Goal: Task Accomplishment & Management: Use online tool/utility

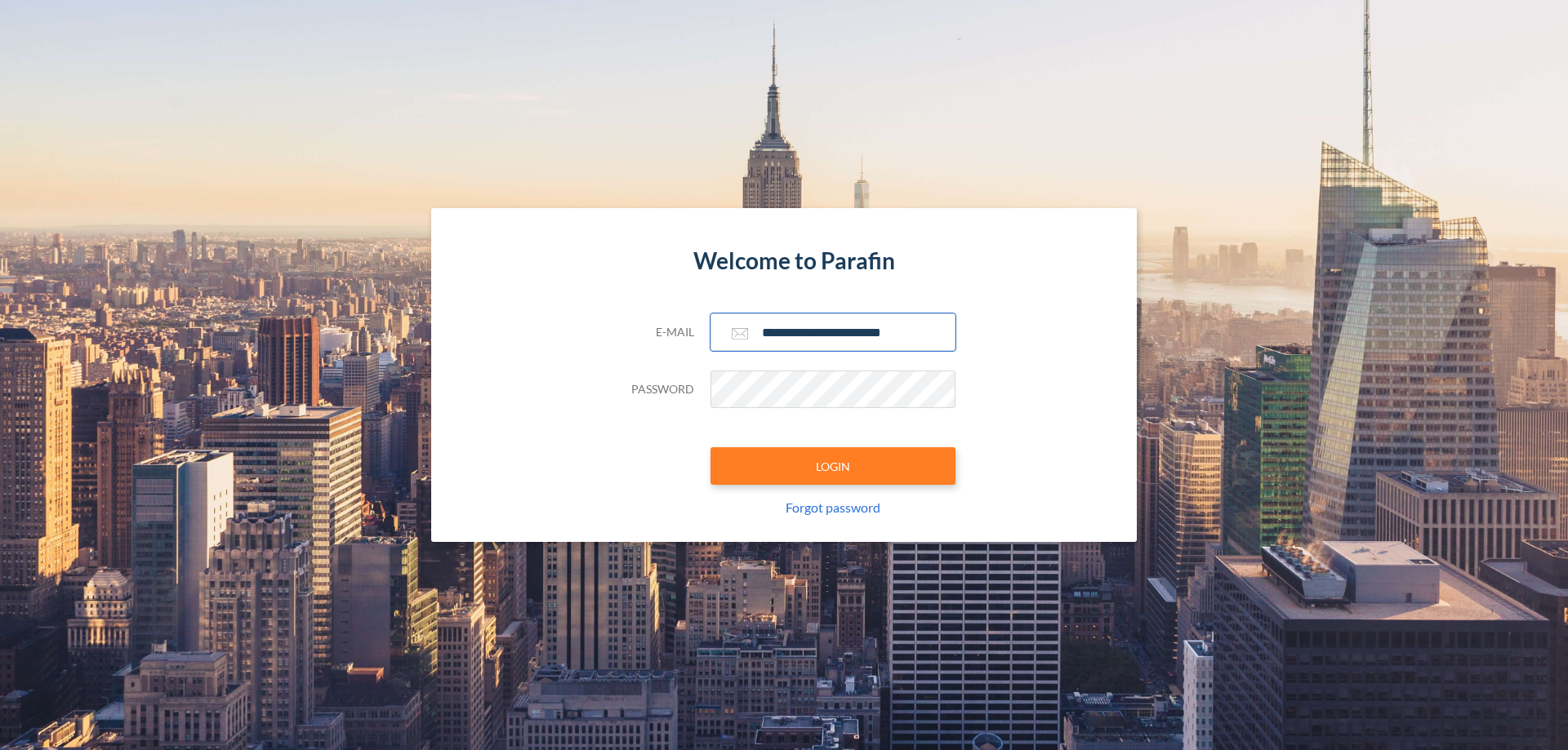
type input "**********"
click at [832, 466] on button "LOGIN" at bounding box center [832, 466] width 245 height 37
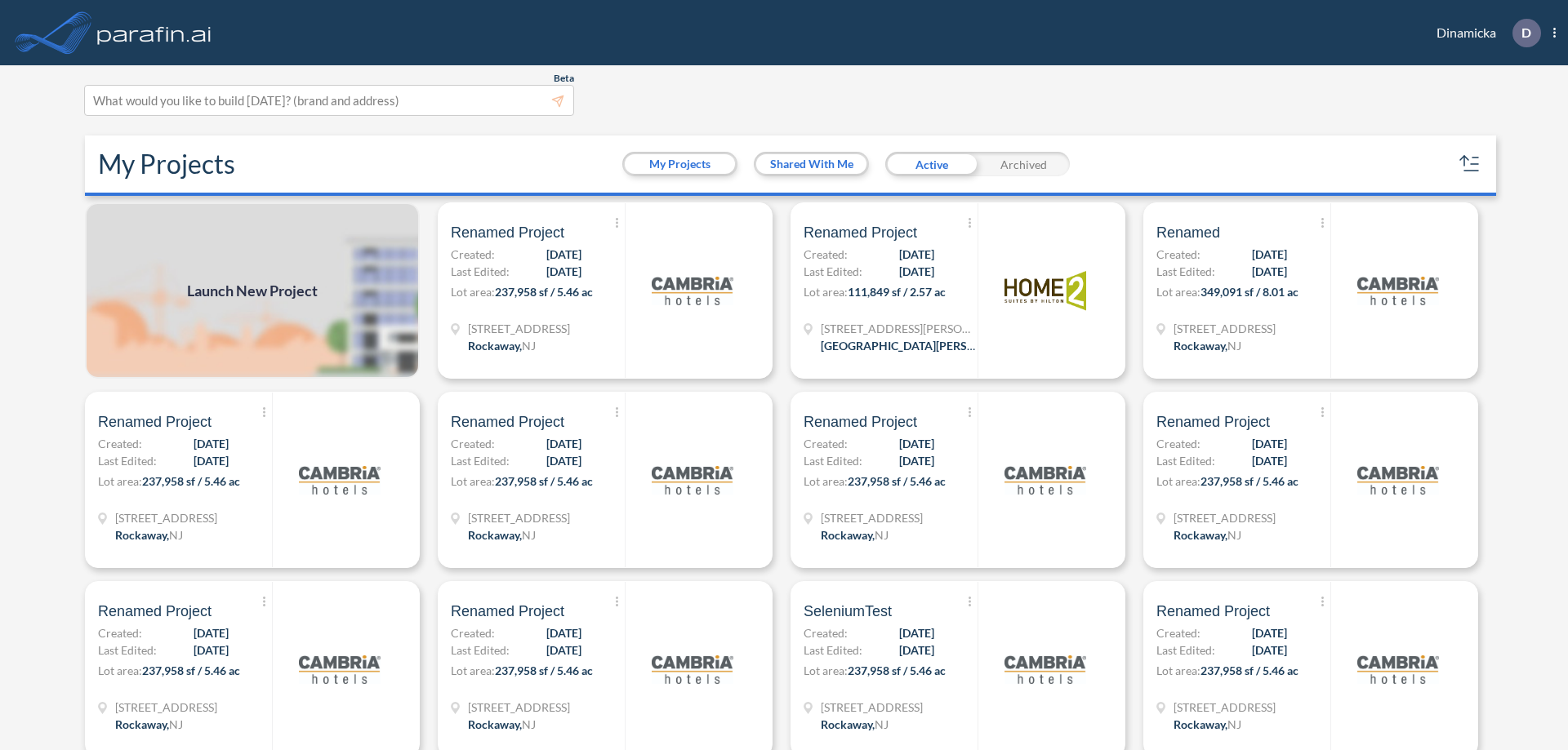
scroll to position [4, 0]
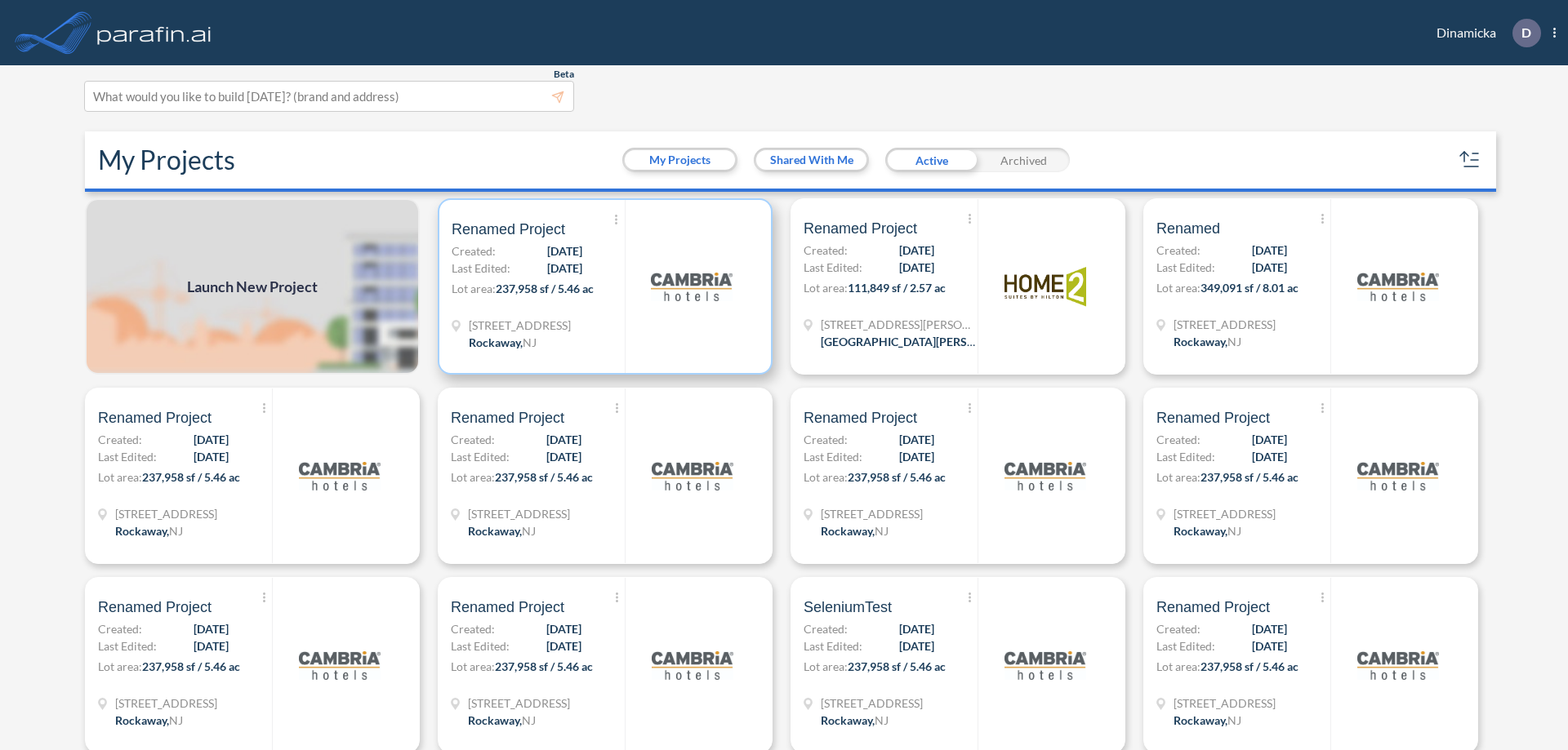
click at [602, 286] on p "Lot area: 237,958 sf / 5.46 ac" at bounding box center [538, 291] width 173 height 24
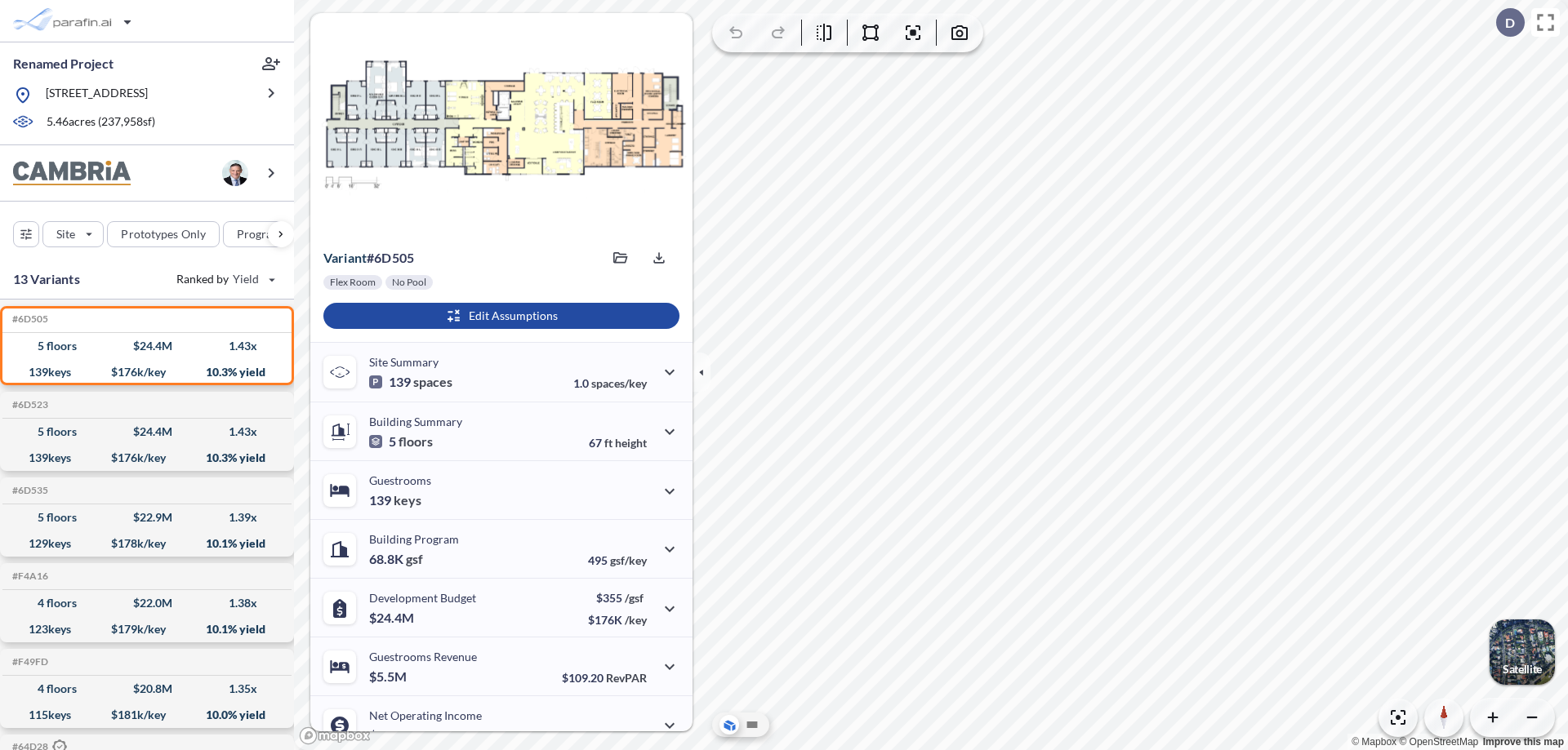
scroll to position [83, 0]
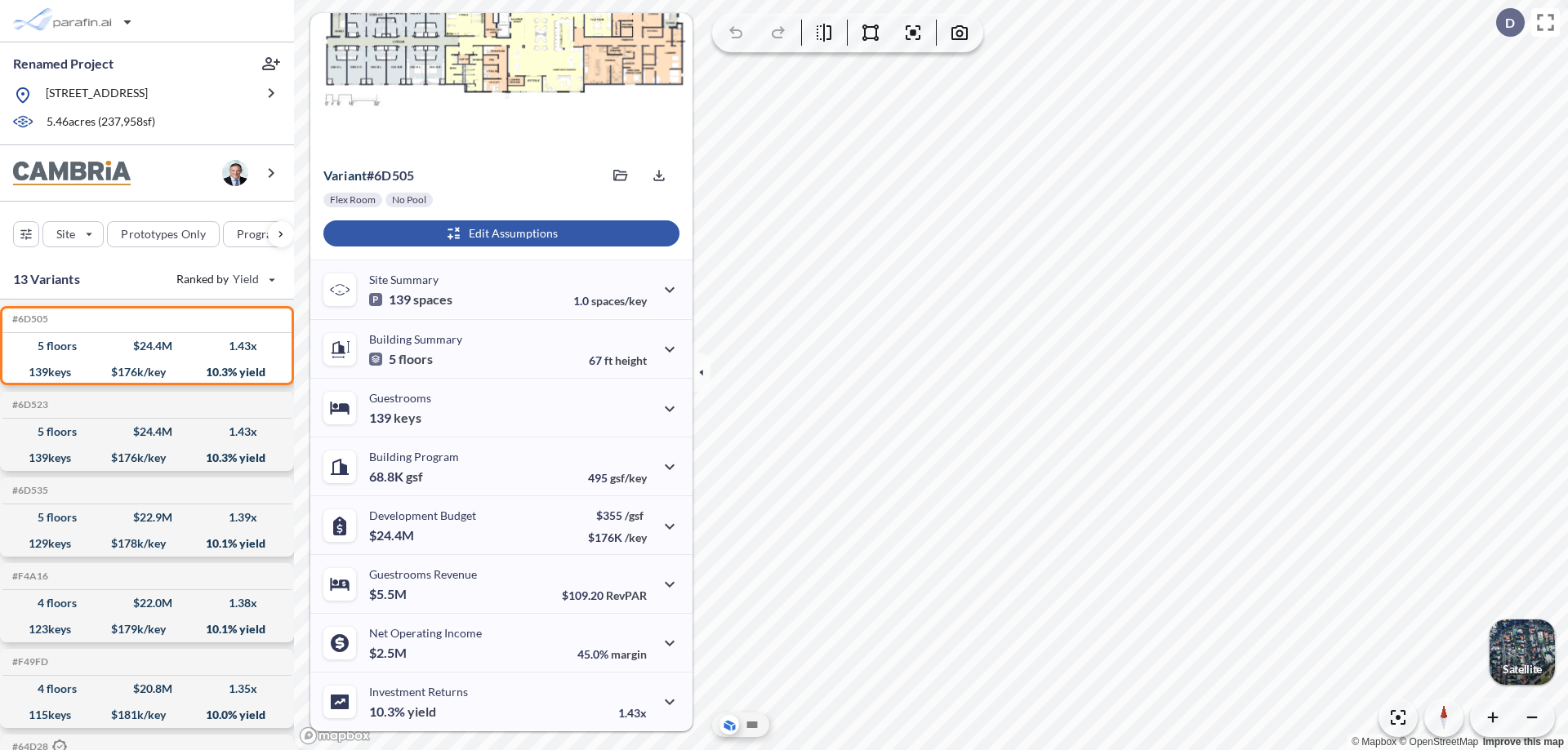
click at [499, 233] on div "button" at bounding box center [501, 233] width 356 height 26
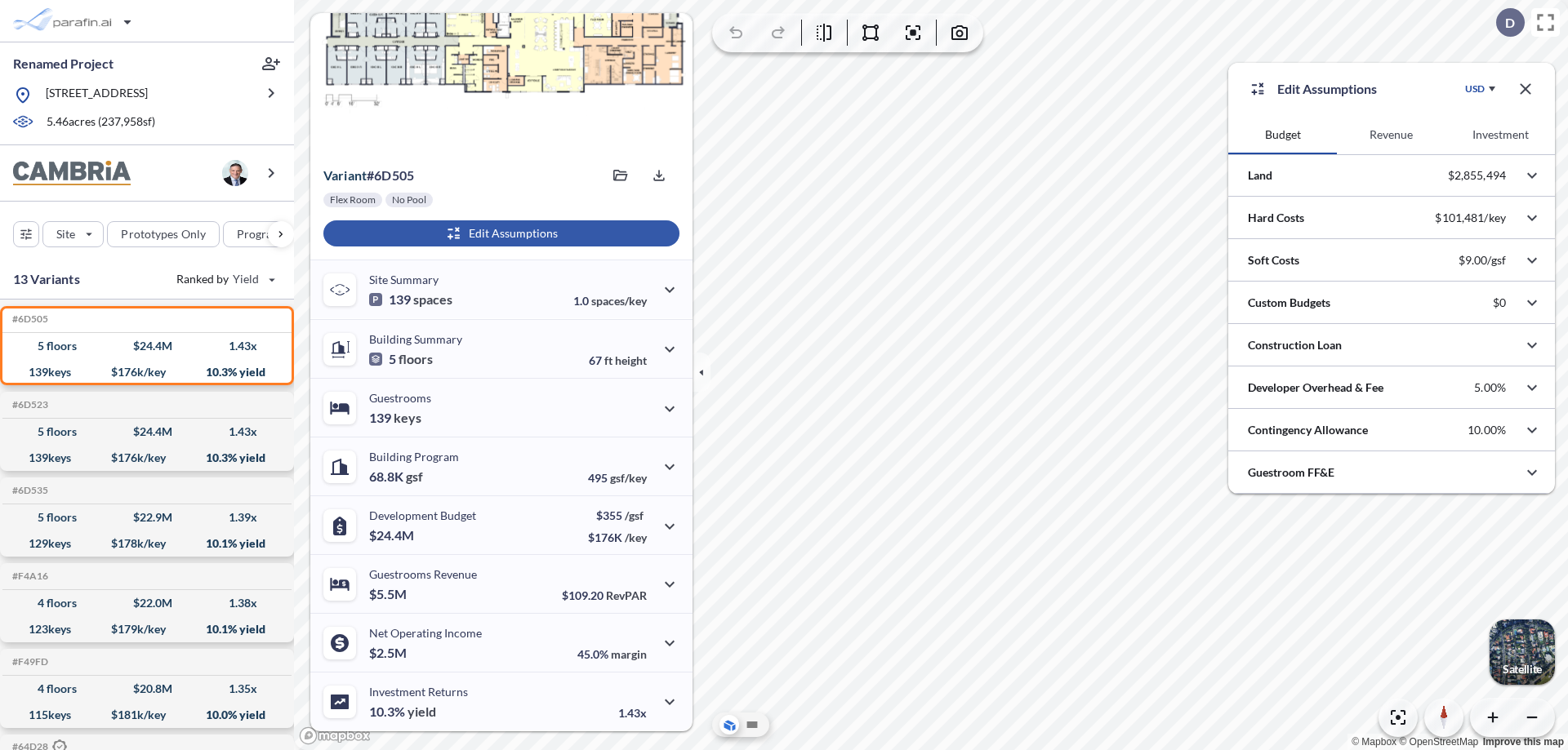
click at [1390, 135] on button "Revenue" at bounding box center [1390, 134] width 108 height 39
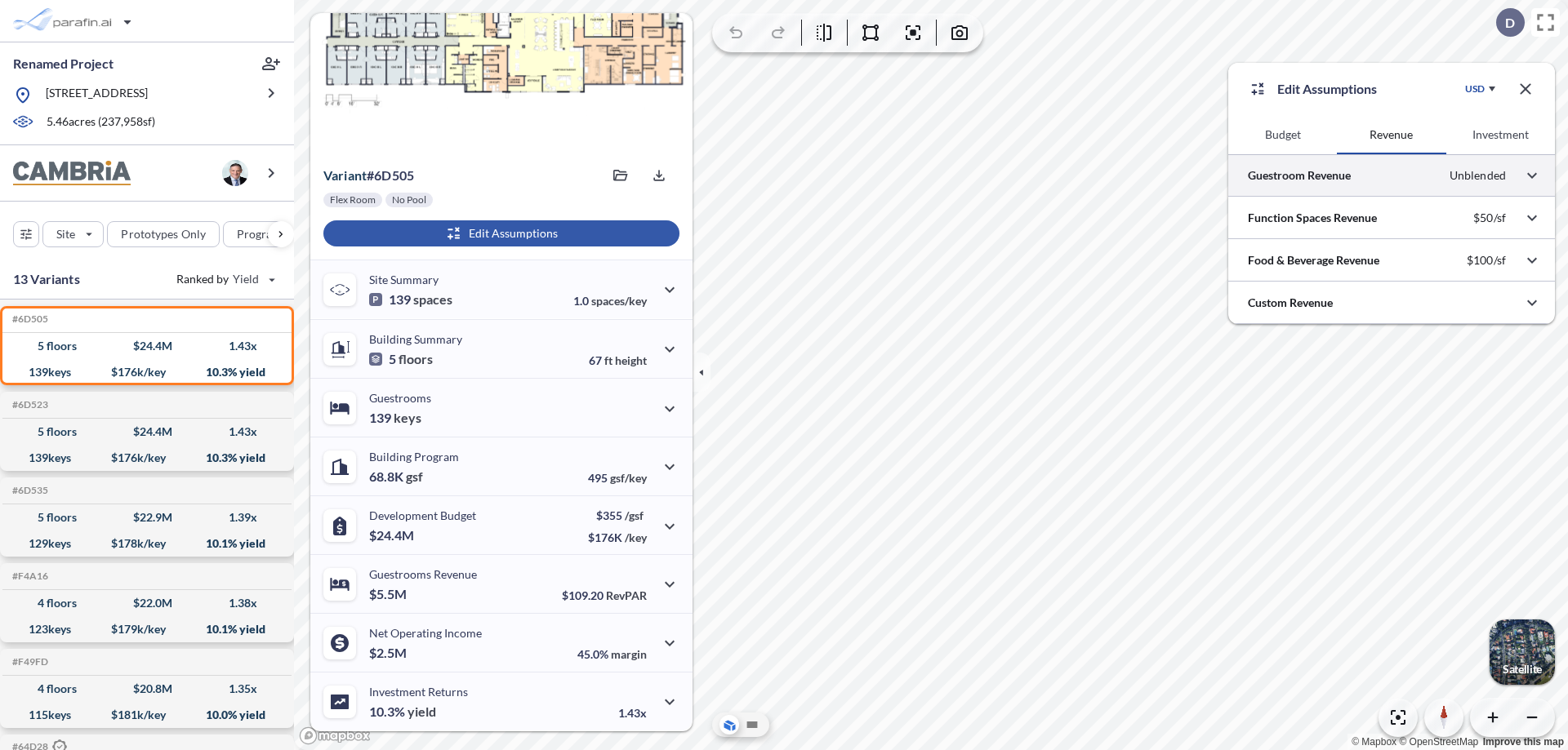
click at [1391, 175] on div at bounding box center [1391, 174] width 327 height 41
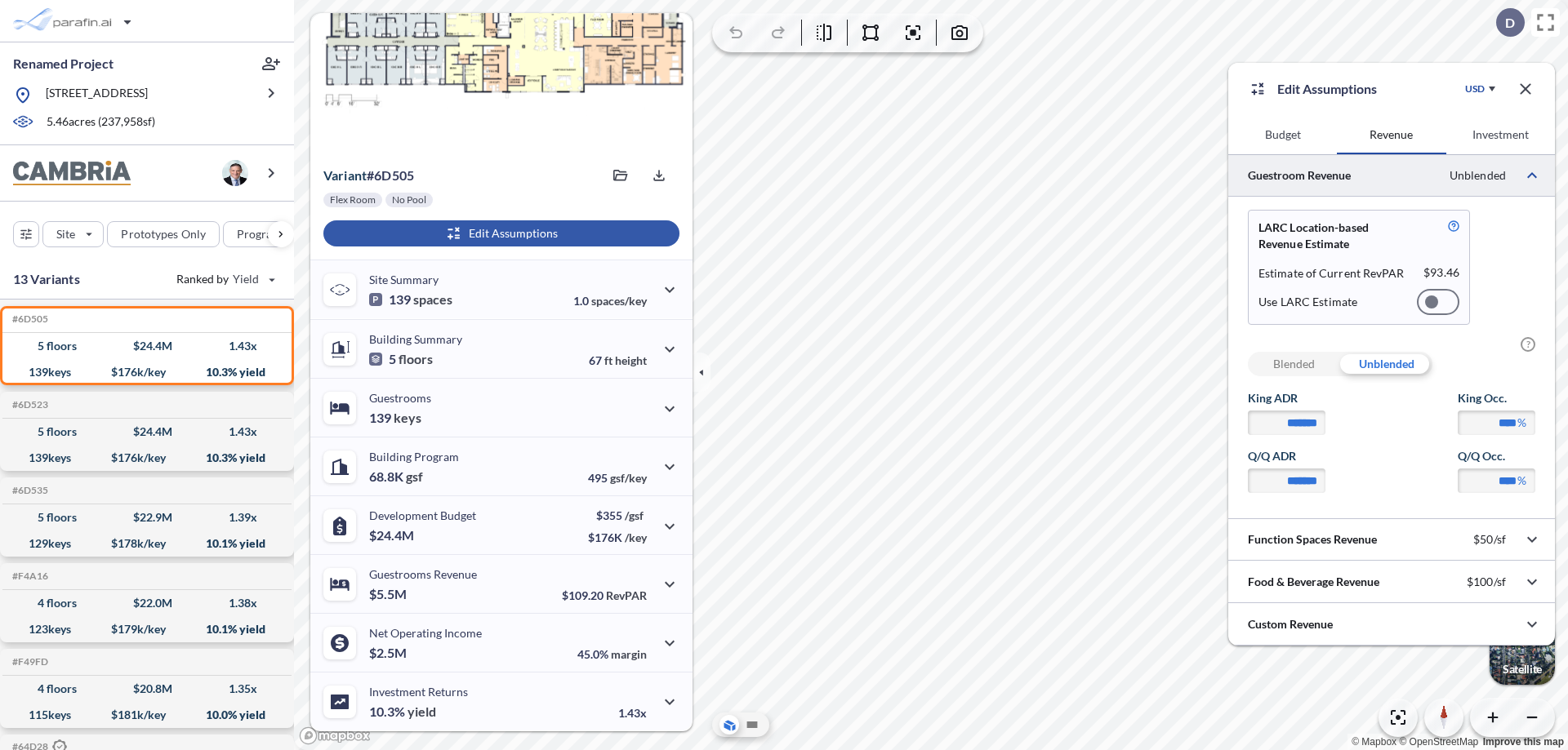
click at [1438, 302] on div at bounding box center [1437, 302] width 42 height 26
